Goal: Communication & Community: Participate in discussion

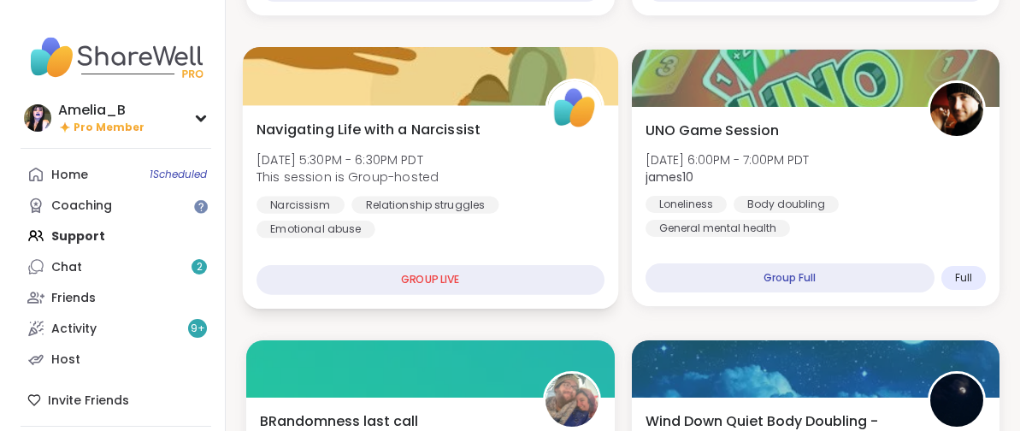
scroll to position [1069, 0]
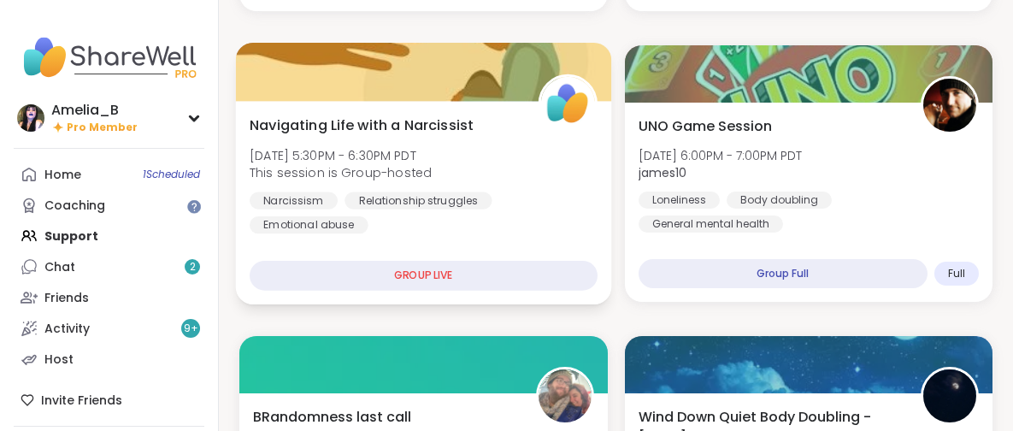
click at [439, 190] on div "Navigating Life with a Narcissist [DATE] 5:30PM - 6:30PM PDT This session is Gr…" at bounding box center [423, 174] width 347 height 119
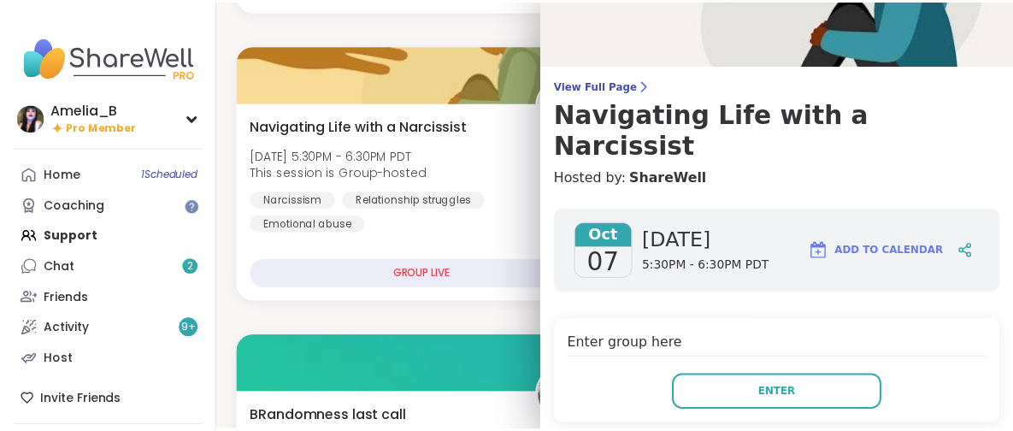
scroll to position [74, 0]
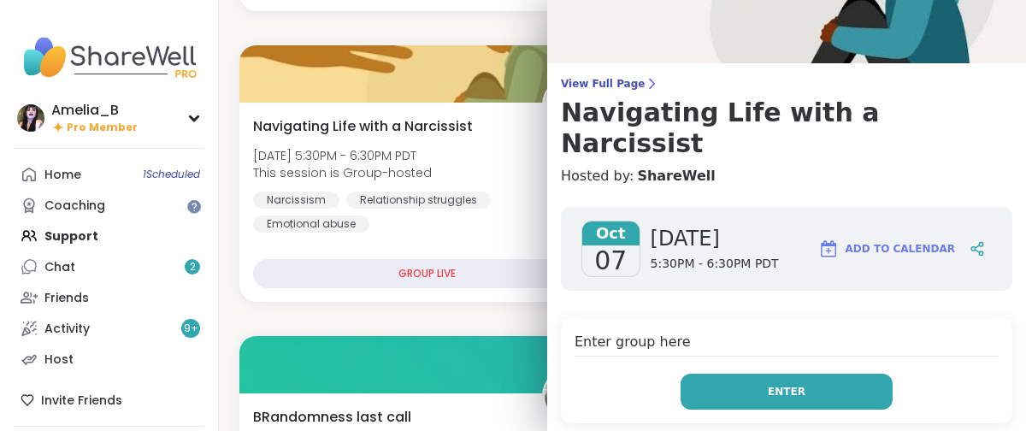
click at [768, 384] on span "Enter" at bounding box center [787, 391] width 38 height 15
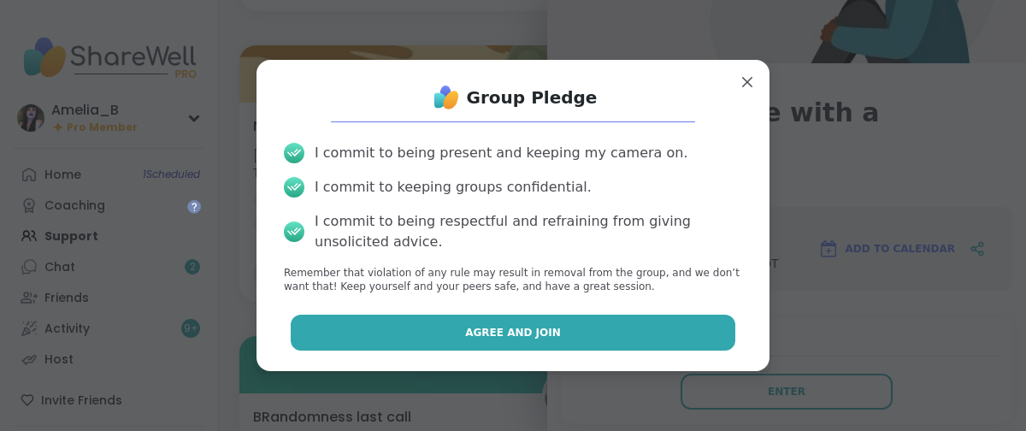
click at [649, 327] on button "Agree and Join" at bounding box center [513, 333] width 445 height 36
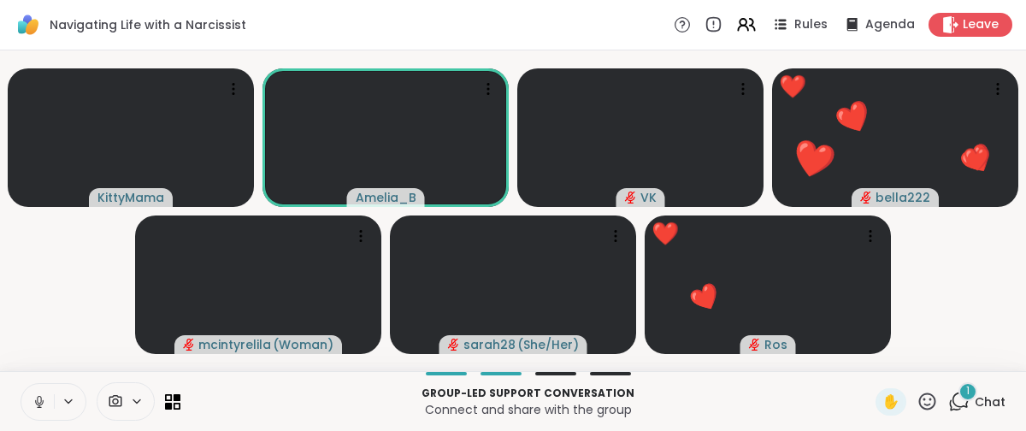
click at [917, 403] on icon at bounding box center [927, 401] width 21 height 21
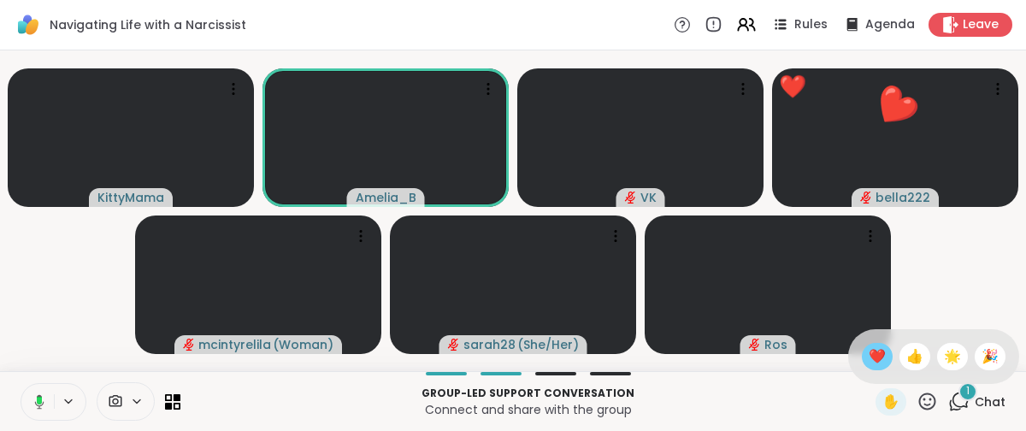
click at [869, 351] on span "❤️" at bounding box center [877, 356] width 17 height 21
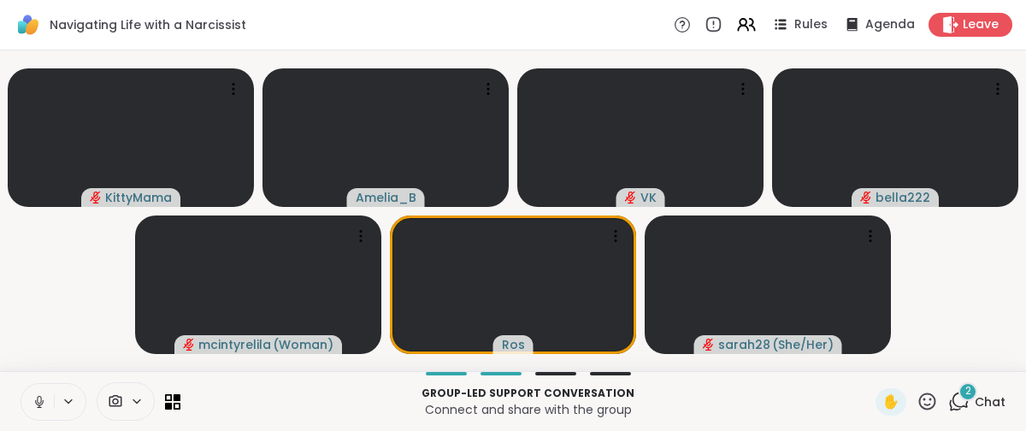
click at [917, 398] on icon at bounding box center [927, 401] width 21 height 21
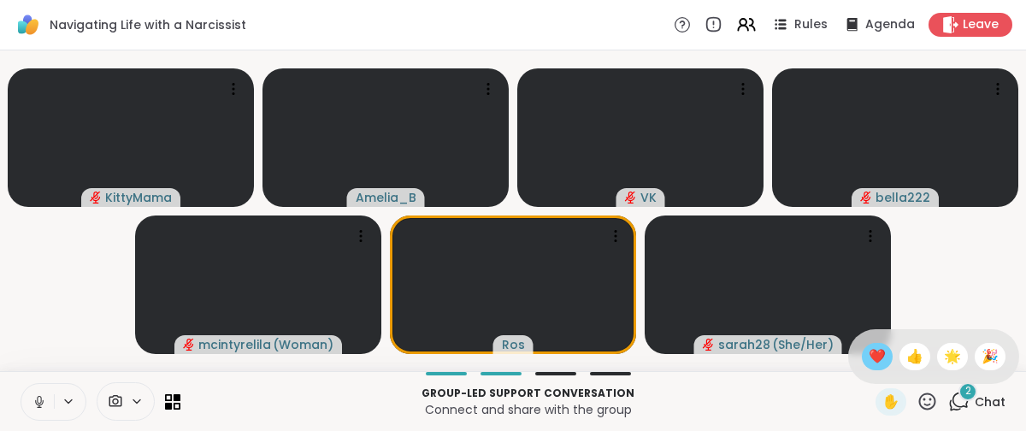
click at [869, 357] on span "❤️" at bounding box center [877, 356] width 17 height 21
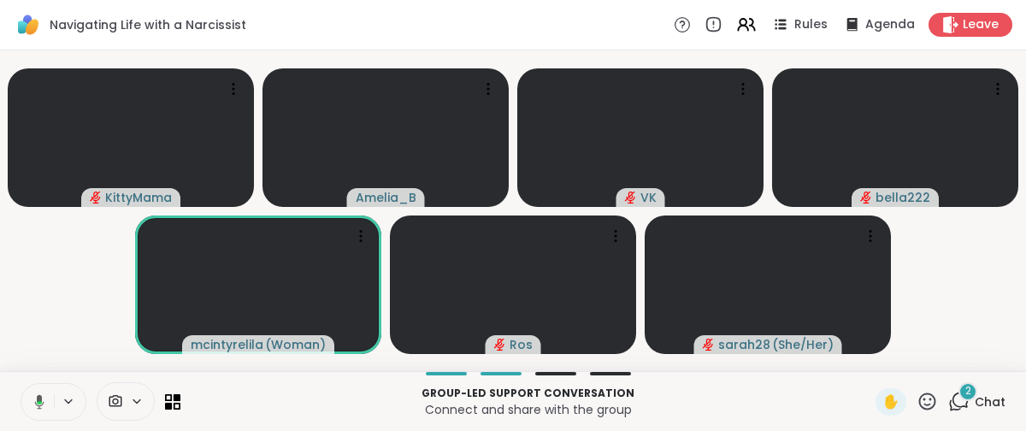
click at [35, 403] on icon at bounding box center [39, 401] width 9 height 15
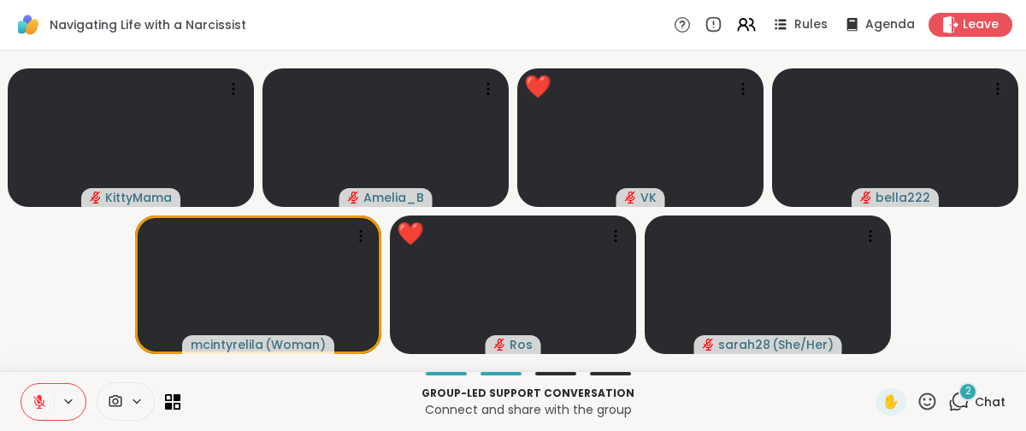
click at [917, 395] on icon at bounding box center [927, 401] width 21 height 21
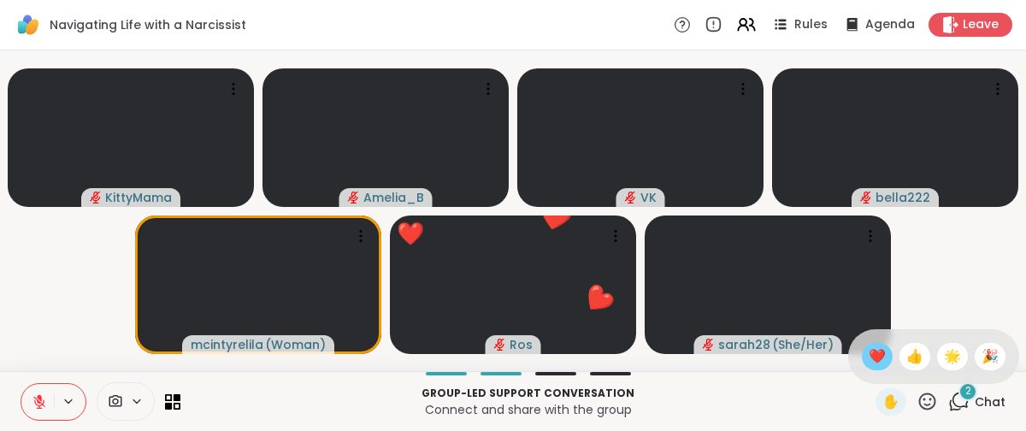
click at [869, 350] on span "❤️" at bounding box center [877, 356] width 17 height 21
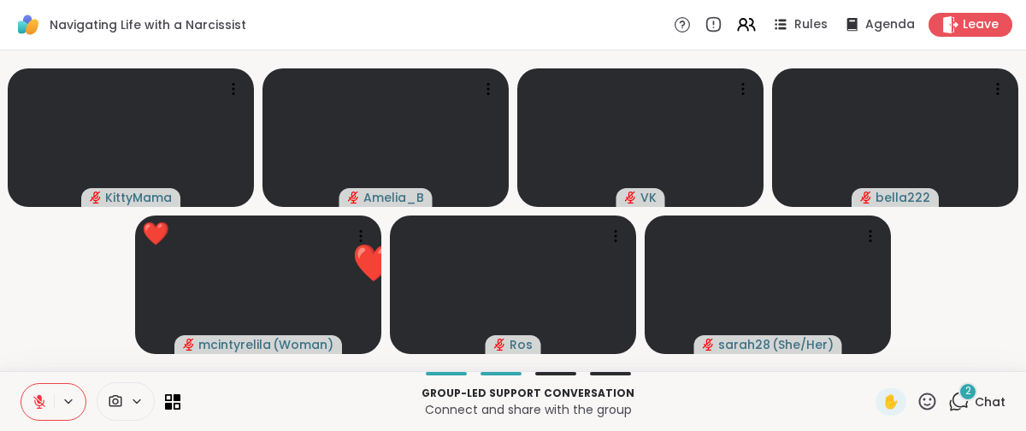
click at [917, 403] on icon at bounding box center [927, 401] width 21 height 21
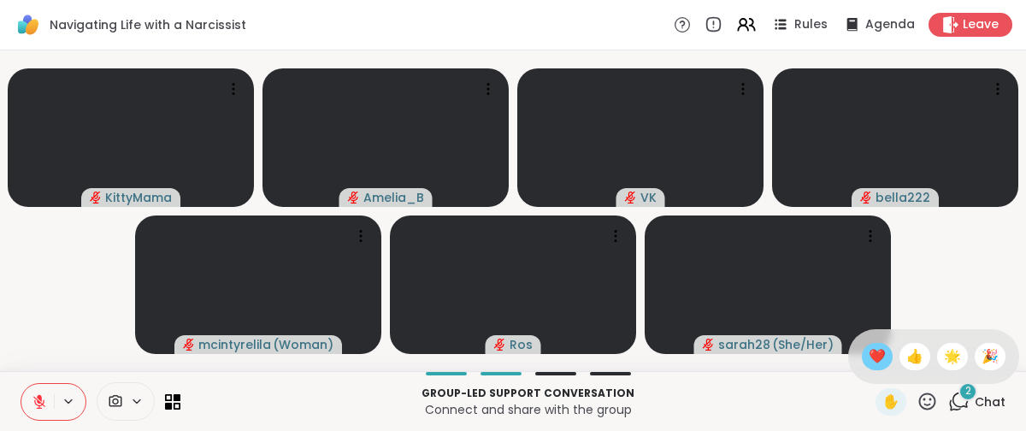
click at [869, 354] on span "❤️" at bounding box center [877, 356] width 17 height 21
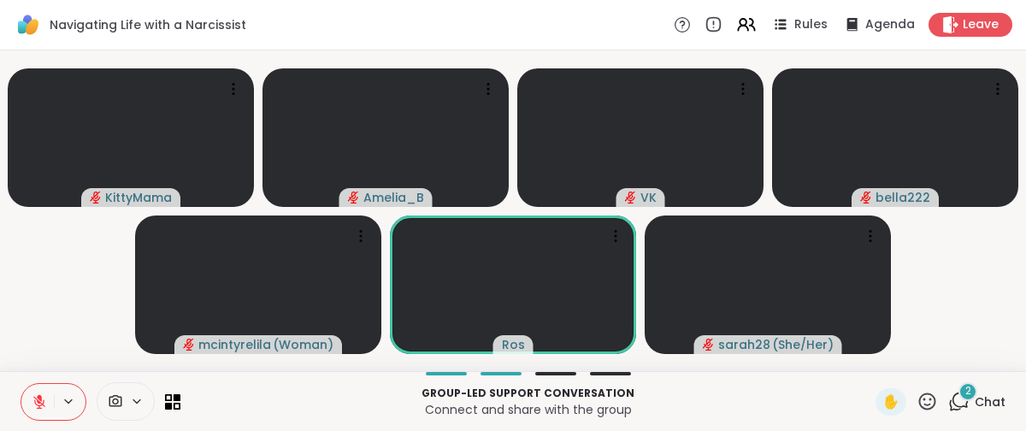
click at [917, 403] on icon at bounding box center [927, 401] width 21 height 21
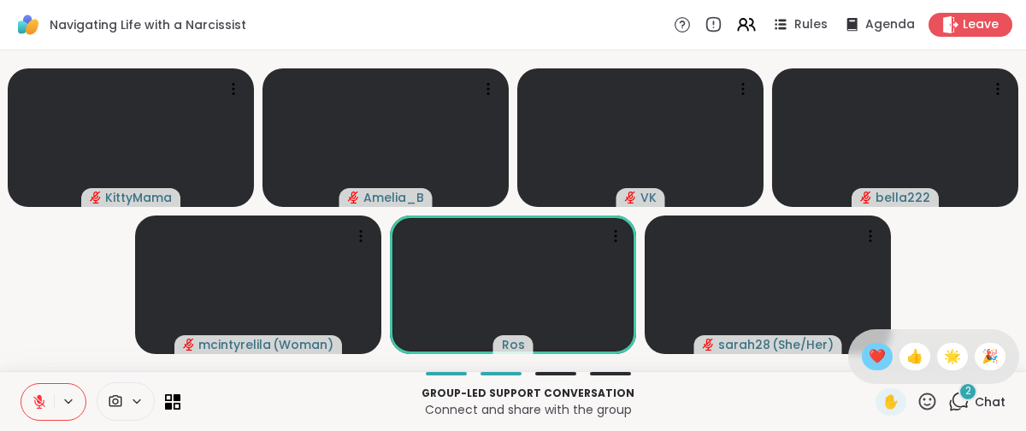
click at [869, 354] on span "❤️" at bounding box center [877, 356] width 17 height 21
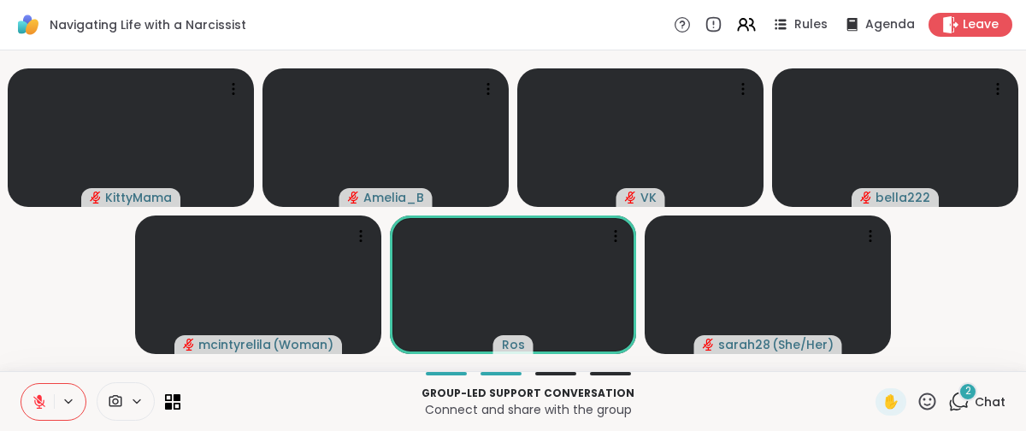
click at [917, 400] on icon at bounding box center [927, 401] width 21 height 21
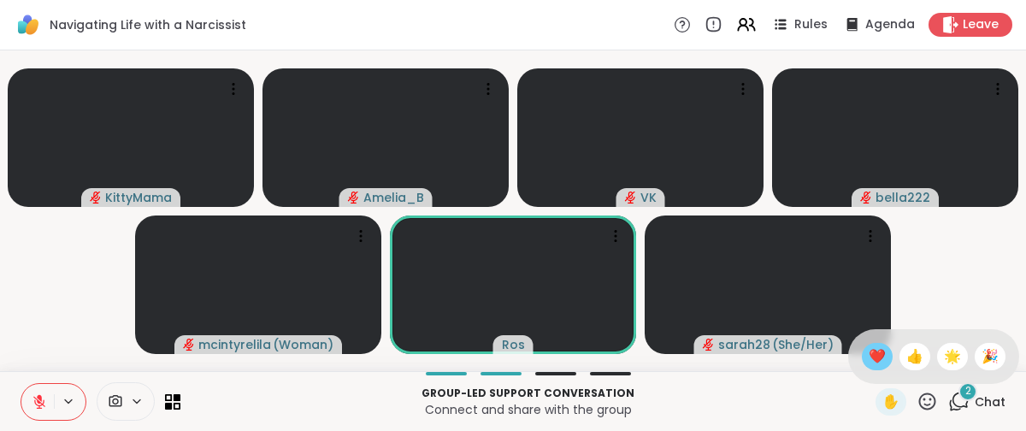
click at [870, 352] on span "❤️" at bounding box center [877, 356] width 17 height 21
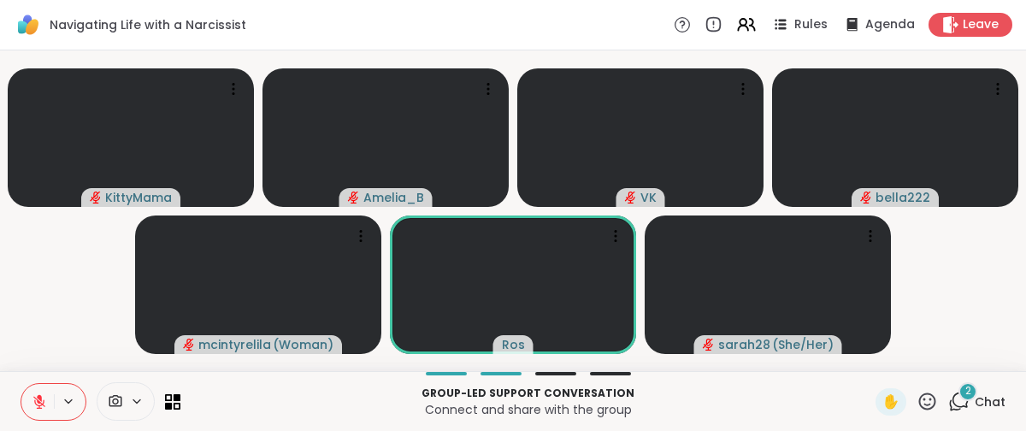
click at [39, 396] on icon at bounding box center [39, 397] width 5 height 7
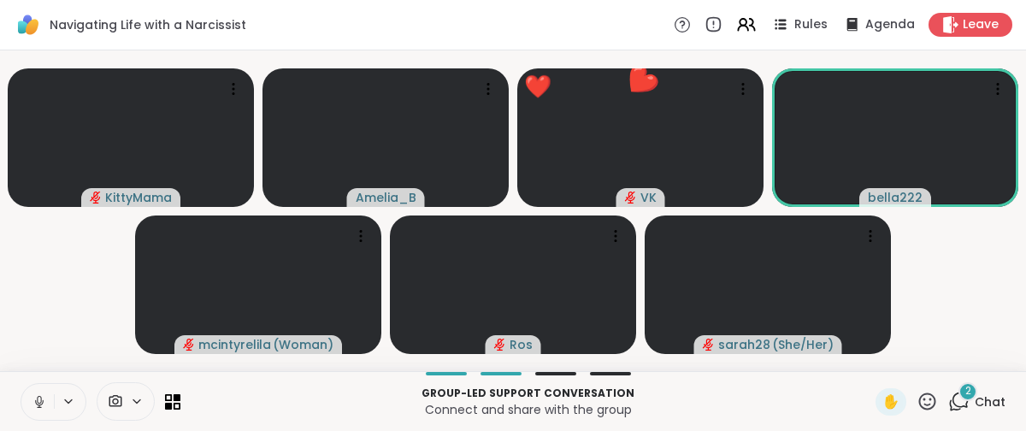
click at [917, 398] on icon at bounding box center [927, 401] width 21 height 21
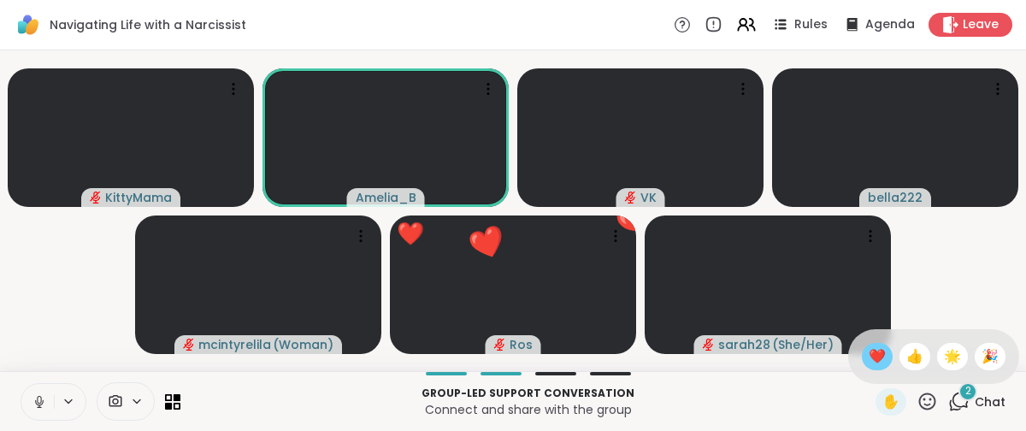
click at [869, 351] on span "❤️" at bounding box center [877, 356] width 17 height 21
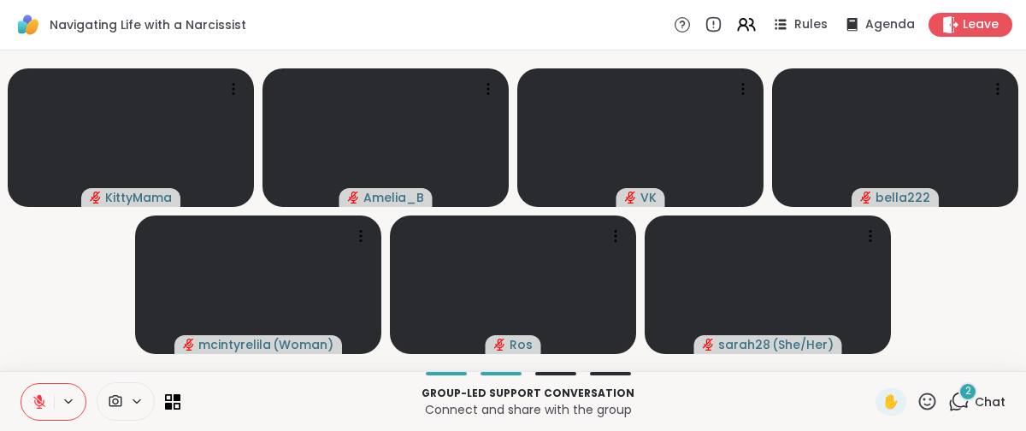
click at [919, 398] on icon at bounding box center [927, 400] width 17 height 17
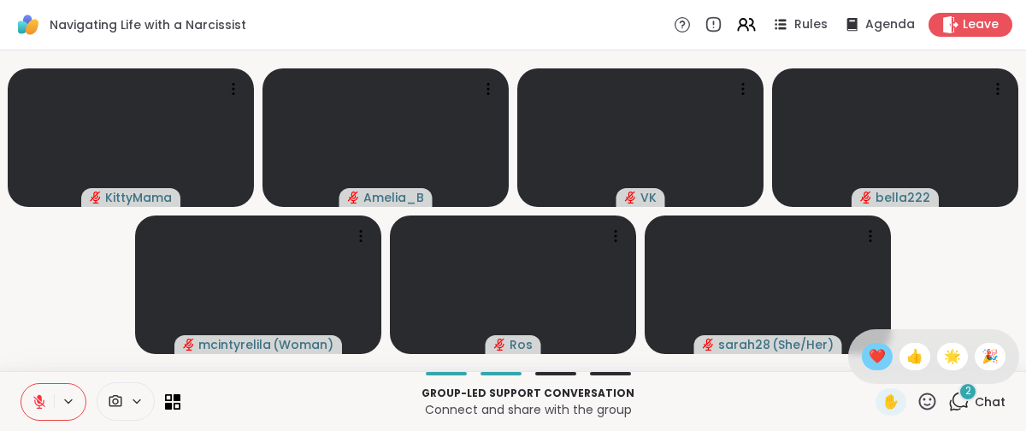
click at [869, 351] on span "❤️" at bounding box center [877, 356] width 17 height 21
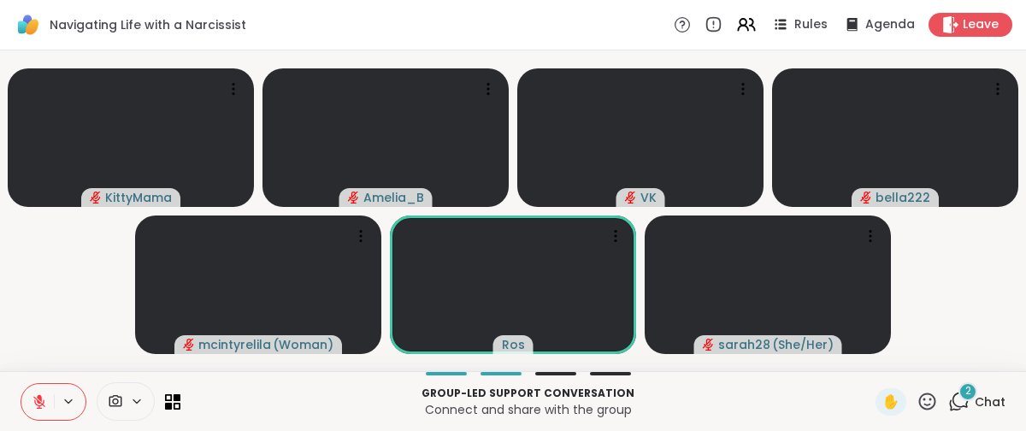
click at [917, 397] on icon at bounding box center [927, 401] width 21 height 21
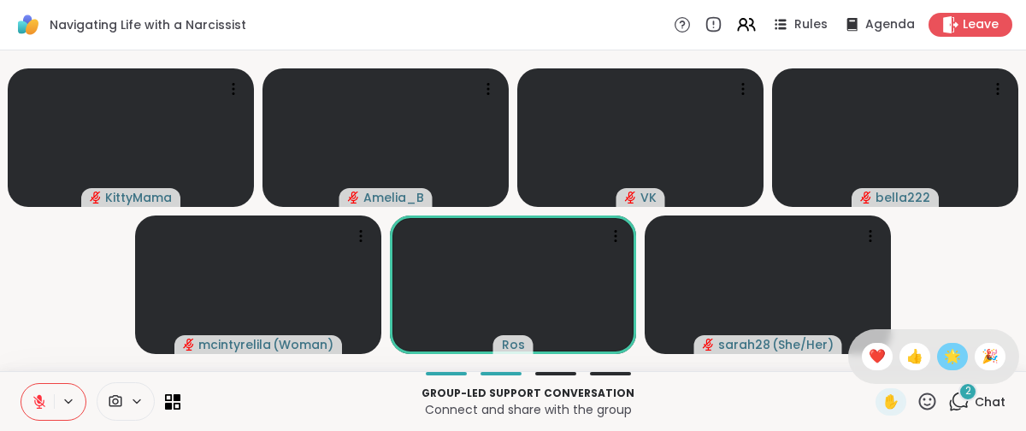
click at [944, 356] on span "🌟" at bounding box center [952, 356] width 17 height 21
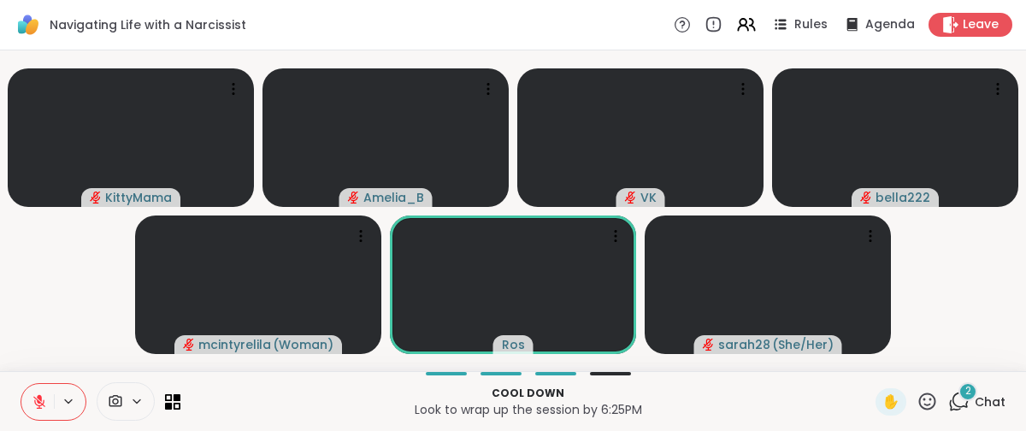
click at [917, 398] on icon at bounding box center [927, 401] width 21 height 21
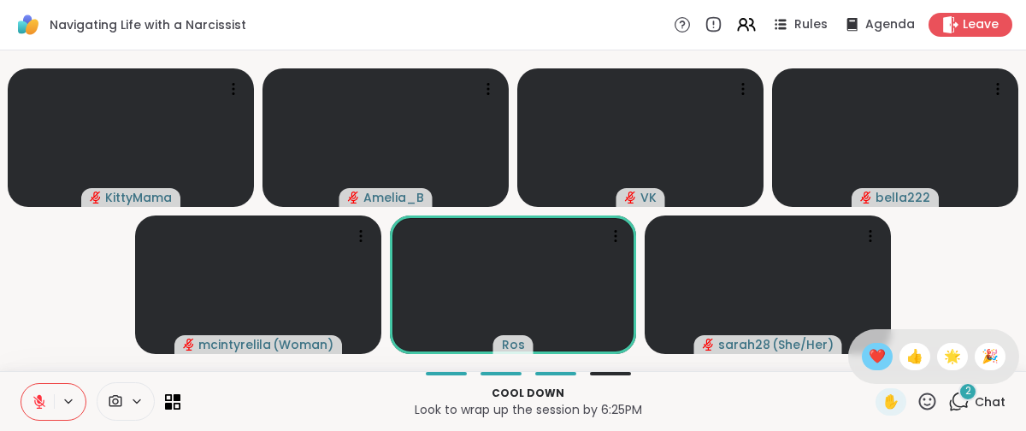
click at [869, 351] on span "❤️" at bounding box center [877, 356] width 17 height 21
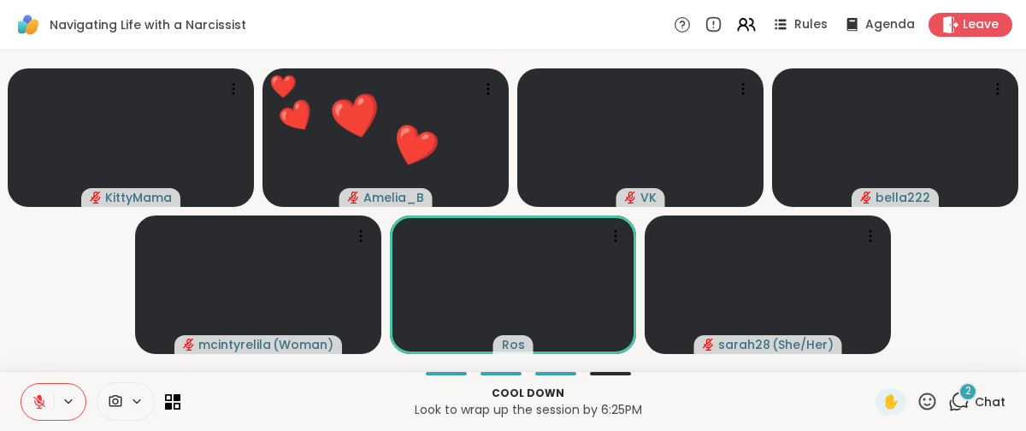
click at [36, 398] on icon at bounding box center [39, 402] width 12 height 12
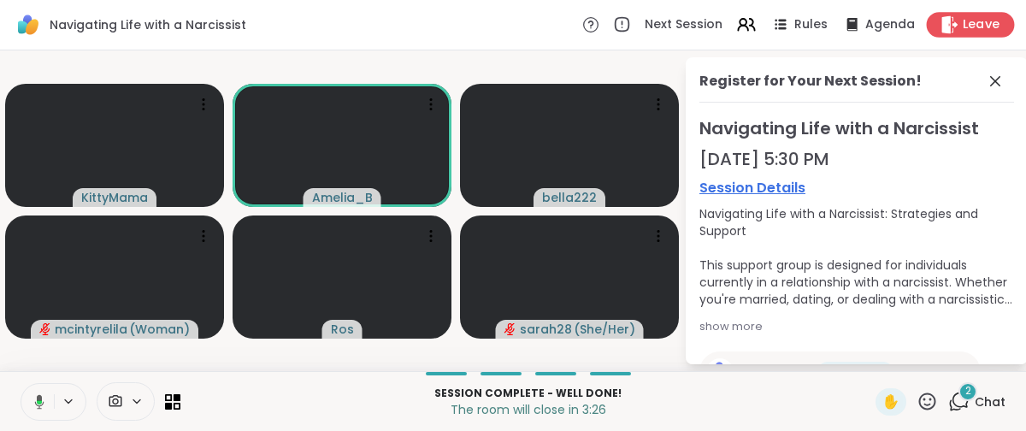
click at [964, 18] on span "Leave" at bounding box center [982, 25] width 38 height 18
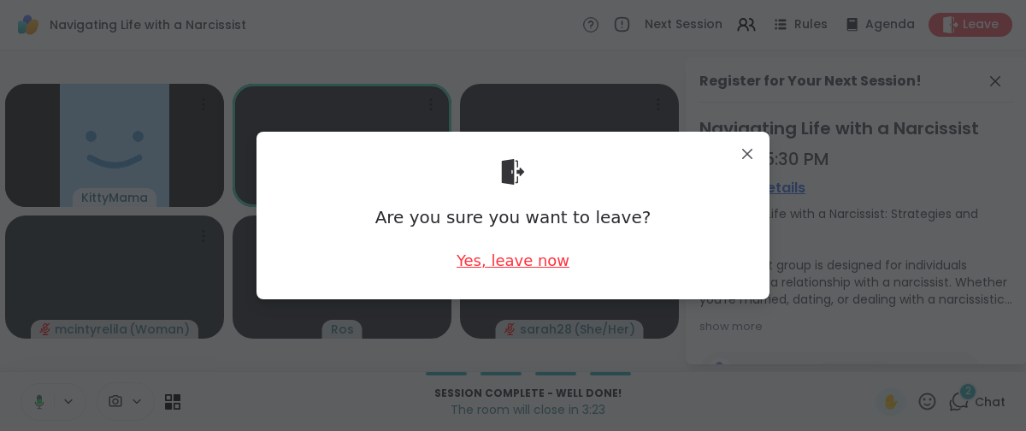
click at [517, 257] on div "Yes, leave now" at bounding box center [513, 260] width 113 height 21
